Goal: Transaction & Acquisition: Book appointment/travel/reservation

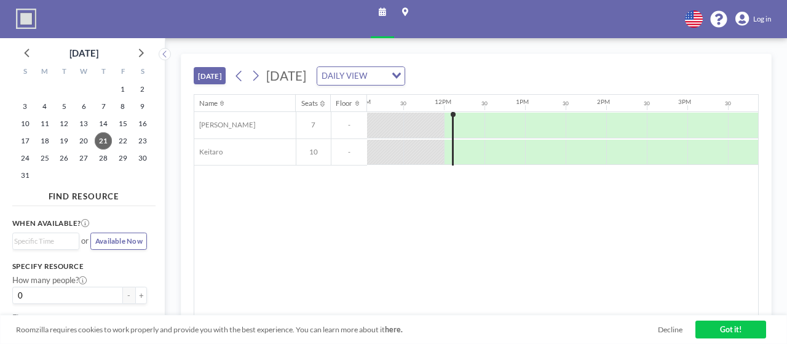
scroll to position [0, 919]
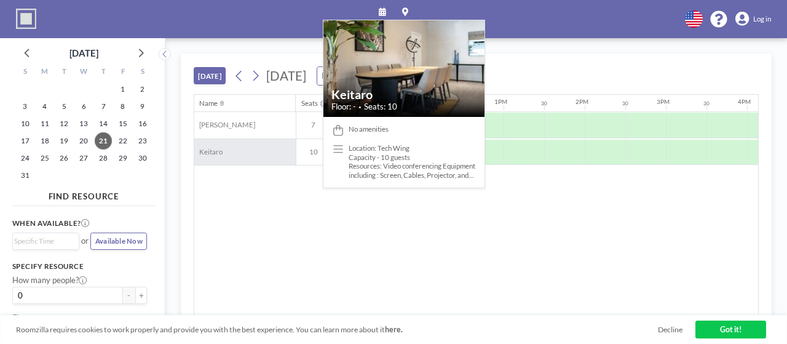
click at [222, 151] on div "Keitaro" at bounding box center [244, 152] width 101 height 26
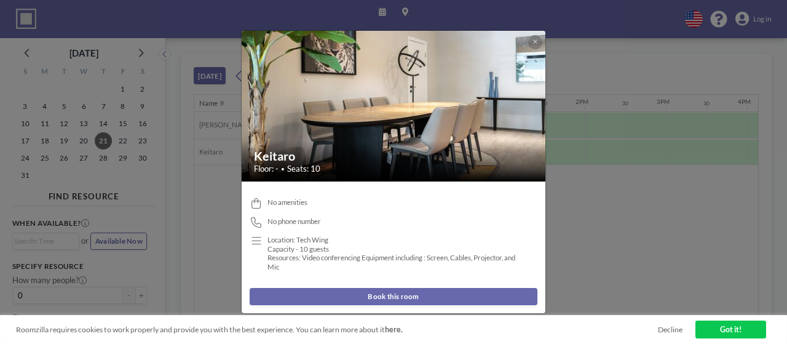
click at [412, 296] on button "Book this room" at bounding box center [393, 296] width 287 height 17
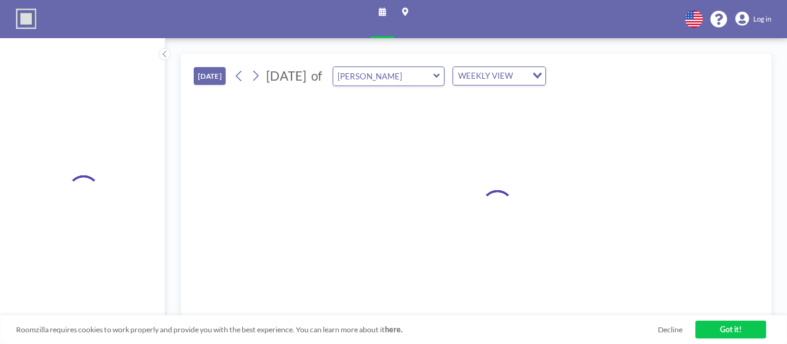
type input "Keitaro"
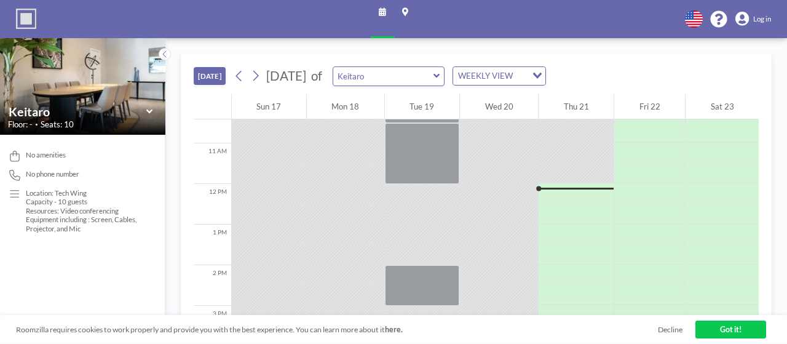
scroll to position [459, 0]
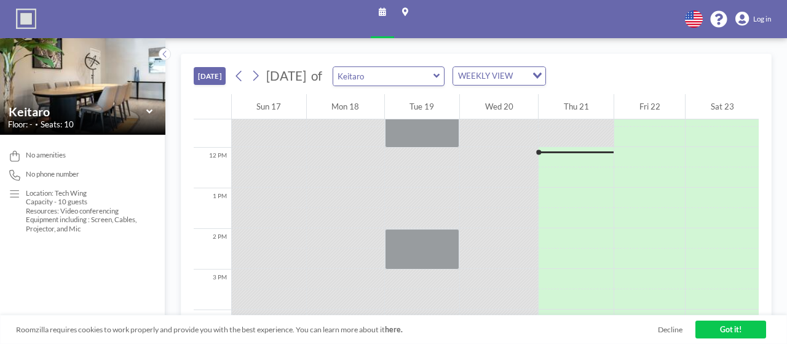
click at [224, 200] on div "1 PM" at bounding box center [212, 208] width 37 height 41
click at [219, 195] on div "1 PM" at bounding box center [212, 208] width 37 height 41
click at [749, 328] on link "Got it!" at bounding box center [730, 329] width 71 height 18
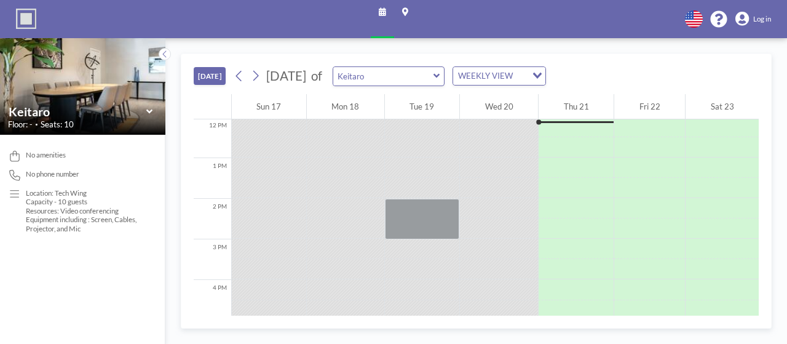
scroll to position [508, 0]
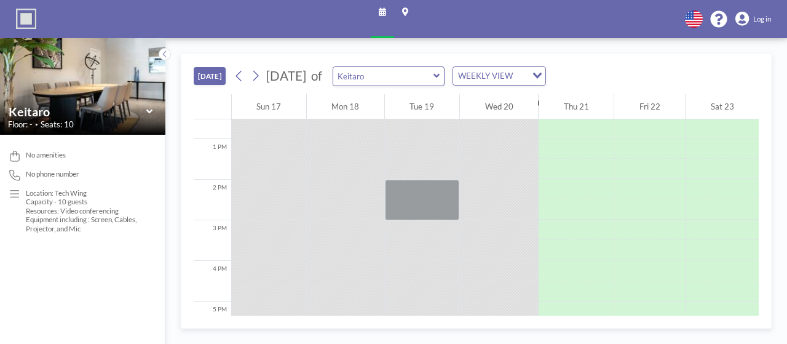
click at [220, 143] on div "1 PM" at bounding box center [212, 159] width 37 height 41
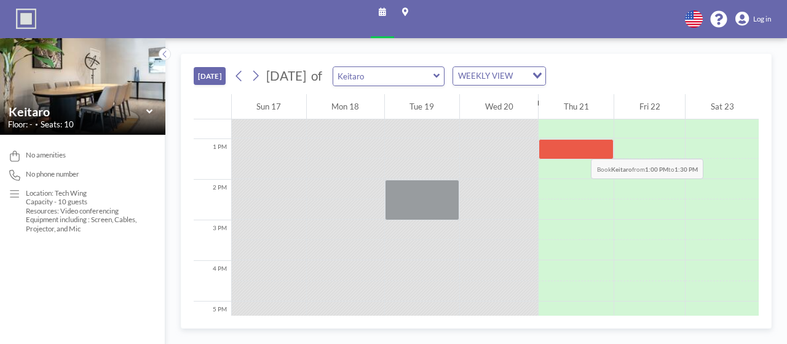
click at [569, 144] on div at bounding box center [575, 149] width 75 height 20
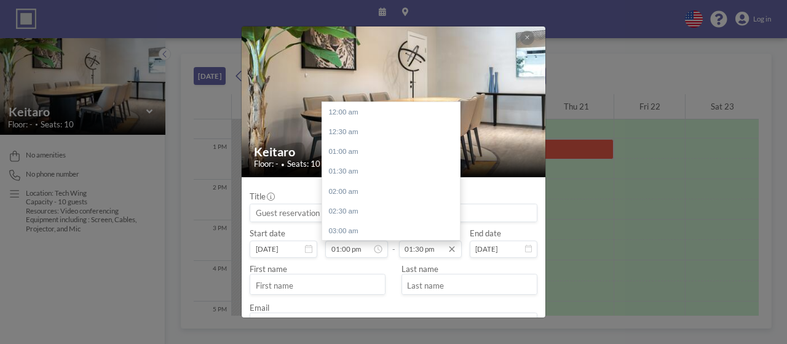
scroll to position [534, 0]
click at [419, 251] on input "01:30 pm" at bounding box center [430, 248] width 63 height 17
click at [338, 131] on div "02:00 pm" at bounding box center [394, 132] width 144 height 20
type input "02:00 pm"
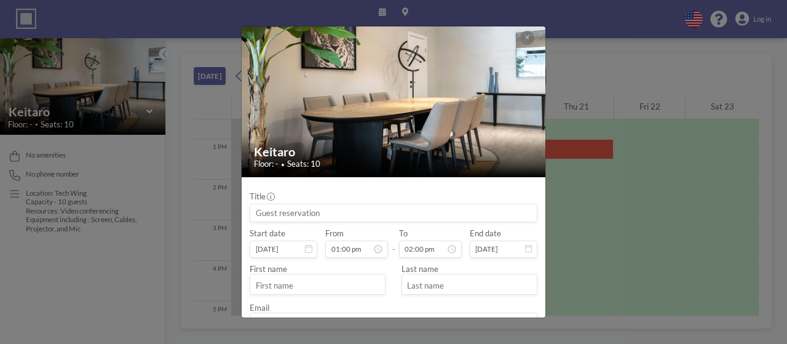
click at [327, 285] on input "text" at bounding box center [317, 285] width 134 height 17
type input "Blessing"
click at [452, 287] on input "text" at bounding box center [469, 285] width 134 height 17
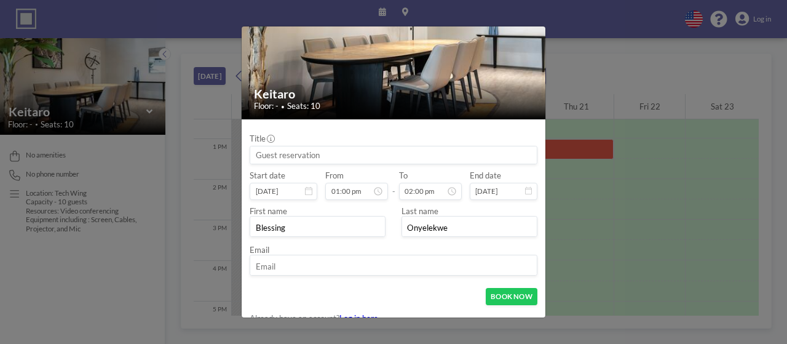
scroll to position [70, 0]
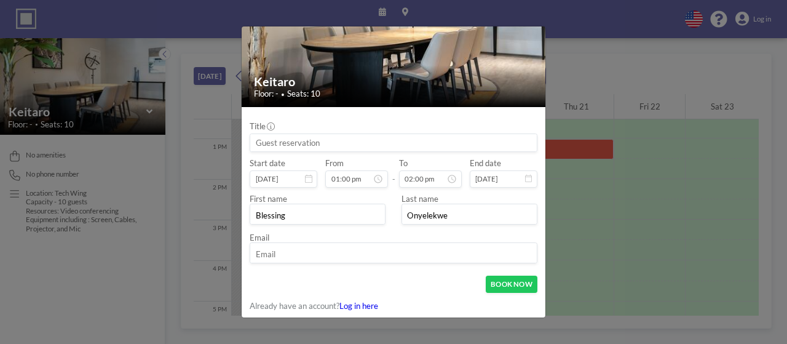
type input "Onyelekwe"
click at [321, 250] on input "email" at bounding box center [393, 253] width 286 height 17
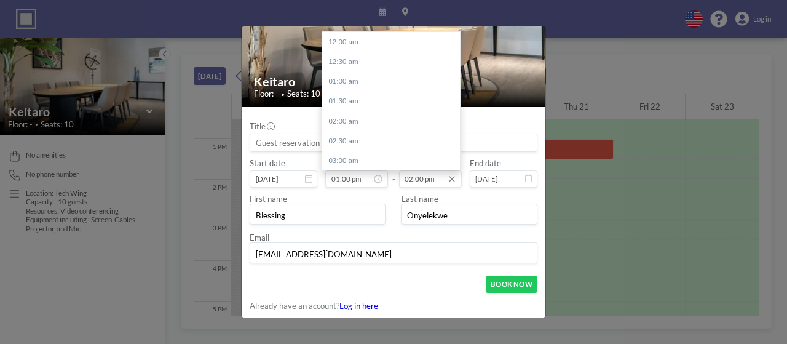
scroll to position [554, 0]
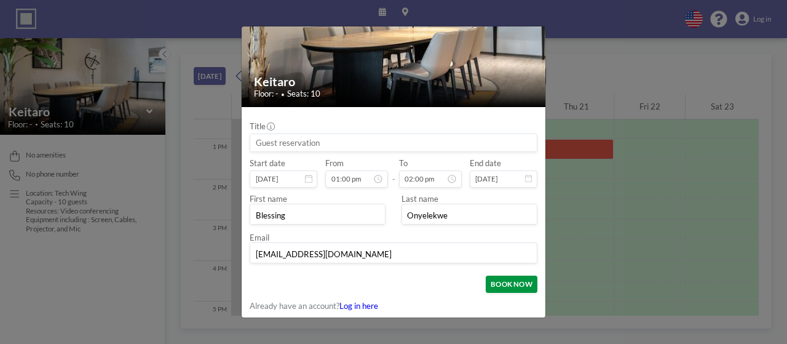
type input "[EMAIL_ADDRESS][DOMAIN_NAME]"
click at [513, 280] on button "BOOK NOW" at bounding box center [511, 283] width 51 height 17
